Goal: Find specific page/section: Find specific page/section

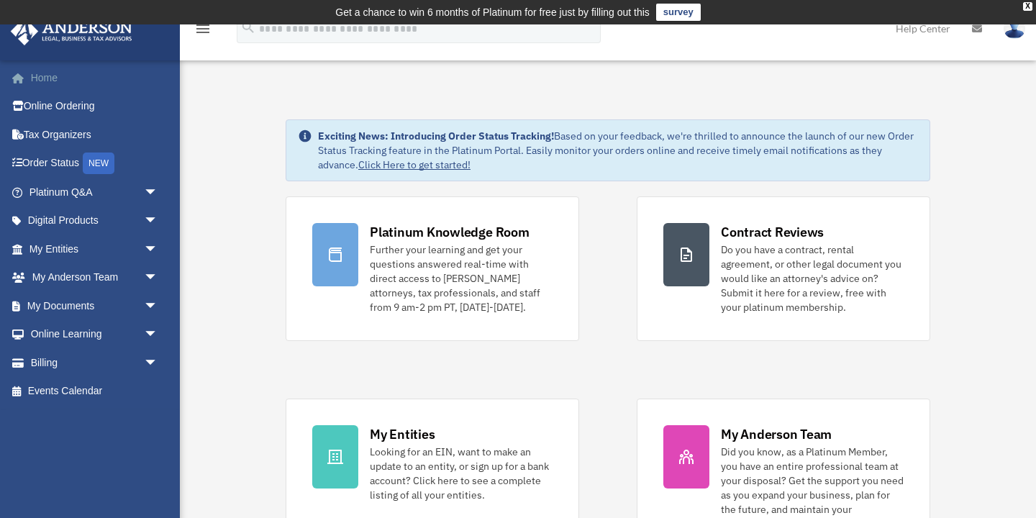
click at [50, 78] on link "Home" at bounding box center [95, 77] width 170 height 29
click at [148, 276] on span "arrow_drop_down" at bounding box center [158, 278] width 29 height 30
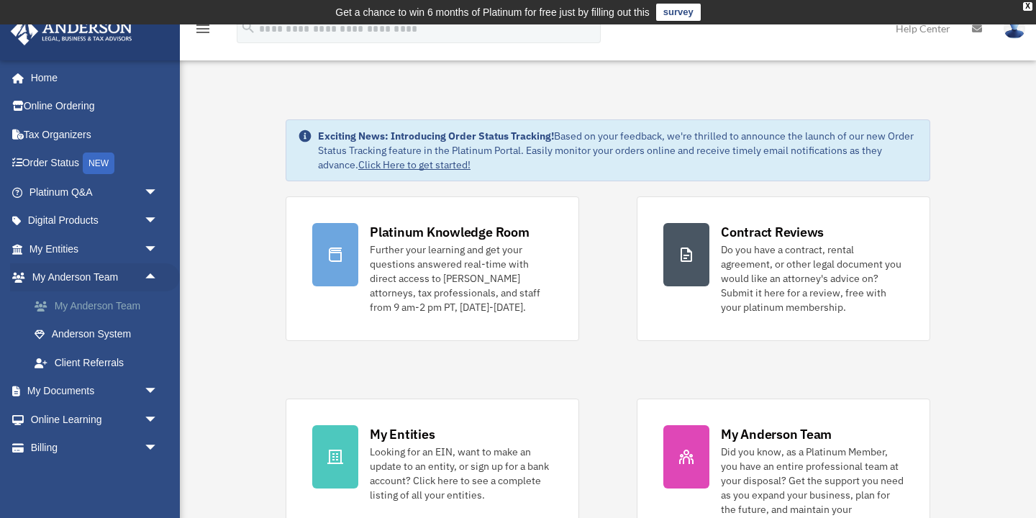
click at [131, 300] on link "My Anderson Team" at bounding box center [100, 305] width 160 height 29
